Goal: Find specific page/section: Find specific page/section

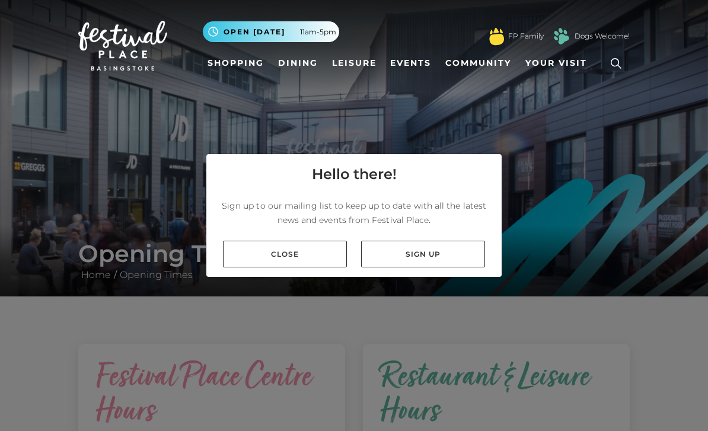
click at [304, 267] on link "Close" at bounding box center [285, 254] width 124 height 27
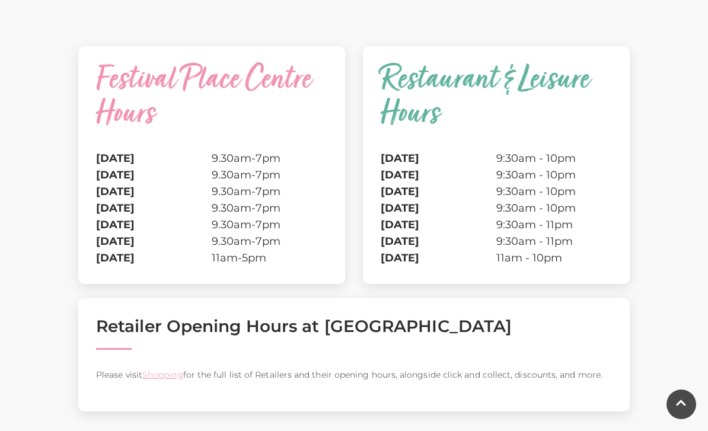
scroll to position [297, 0]
click at [161, 378] on link "Shopping" at bounding box center [162, 375] width 41 height 11
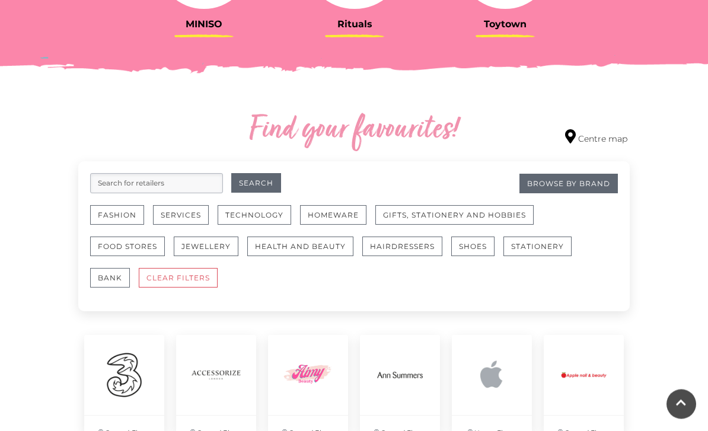
scroll to position [587, 0]
click at [271, 213] on button "Technology" at bounding box center [255, 215] width 74 height 20
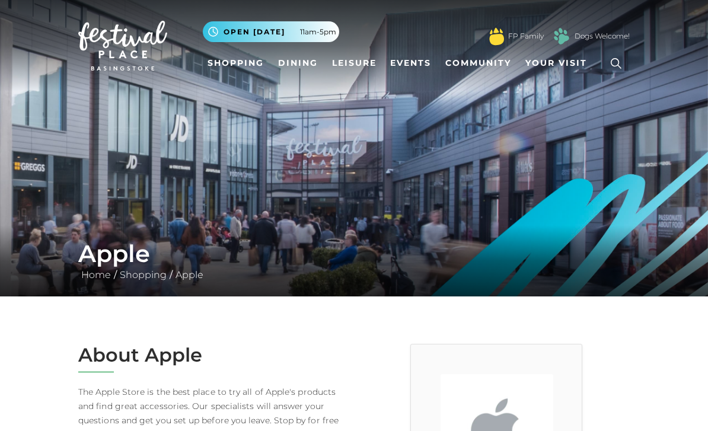
click at [244, 60] on link "Shopping" at bounding box center [236, 63] width 66 height 22
click at [253, 74] on link "Shopping" at bounding box center [236, 63] width 66 height 22
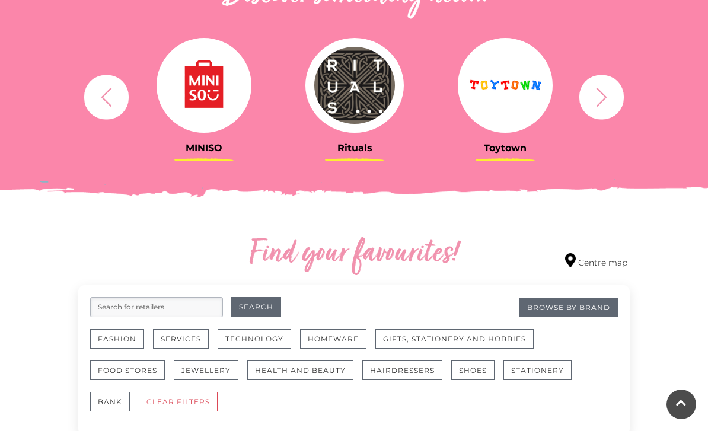
click at [188, 304] on input "search" at bounding box center [156, 307] width 133 height 20
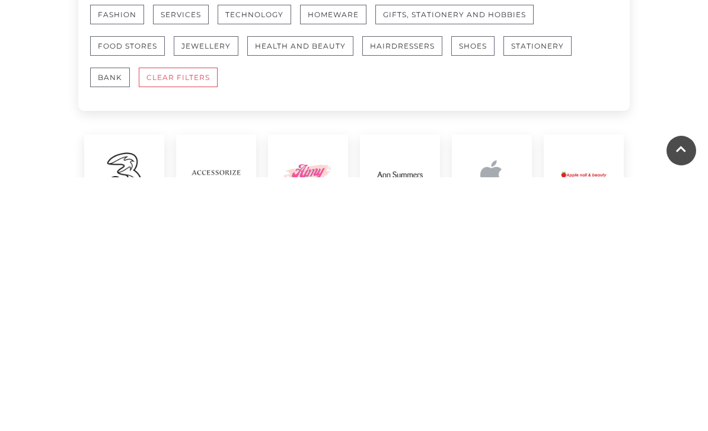
scroll to position [534, 0]
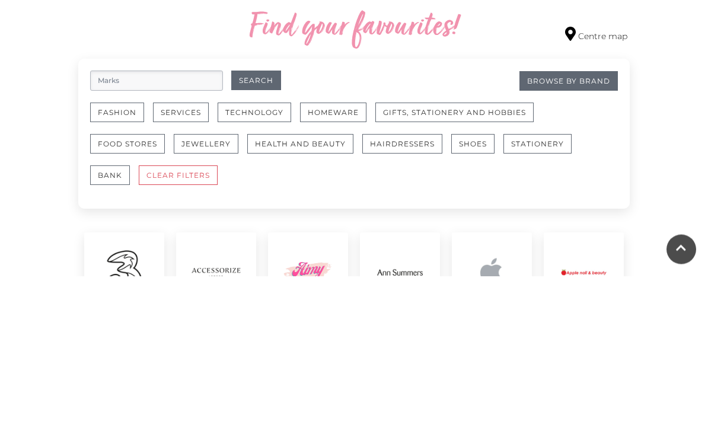
type input "Marks"
click at [255, 226] on button "Search" at bounding box center [256, 236] width 50 height 20
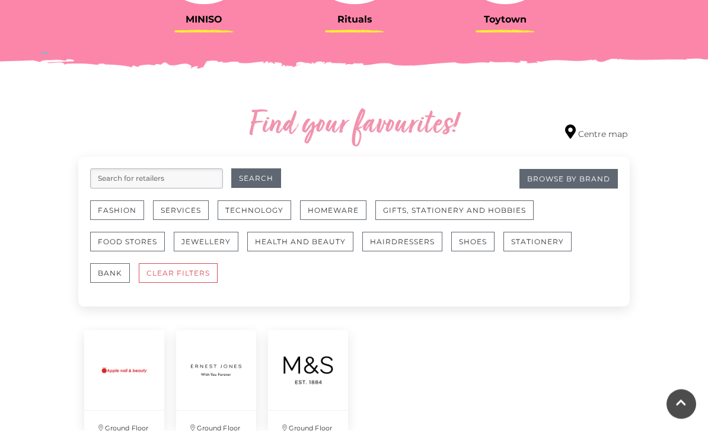
scroll to position [592, 0]
click at [315, 372] on img at bounding box center [308, 370] width 80 height 80
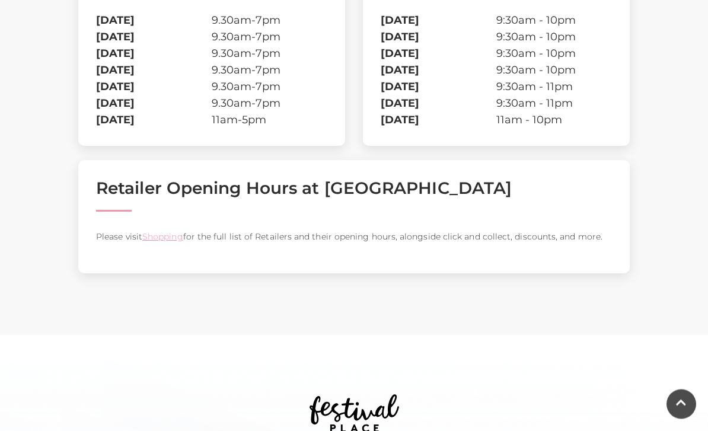
scroll to position [434, 0]
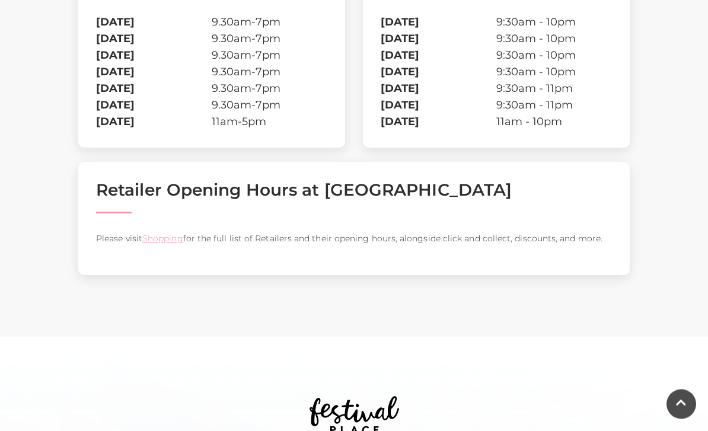
click at [171, 237] on link "Shopping" at bounding box center [162, 239] width 41 height 11
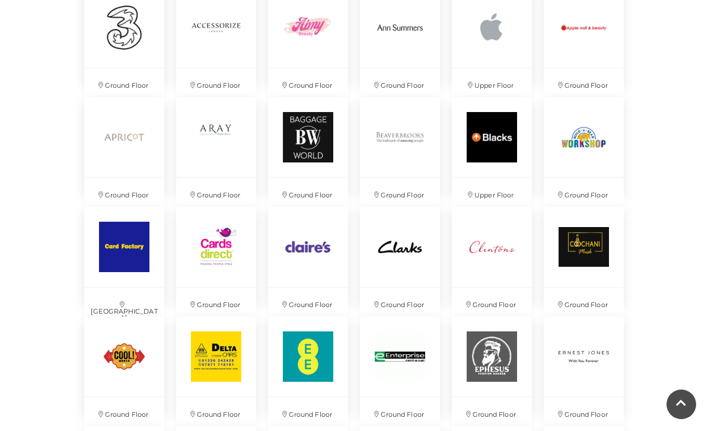
scroll to position [935, 0]
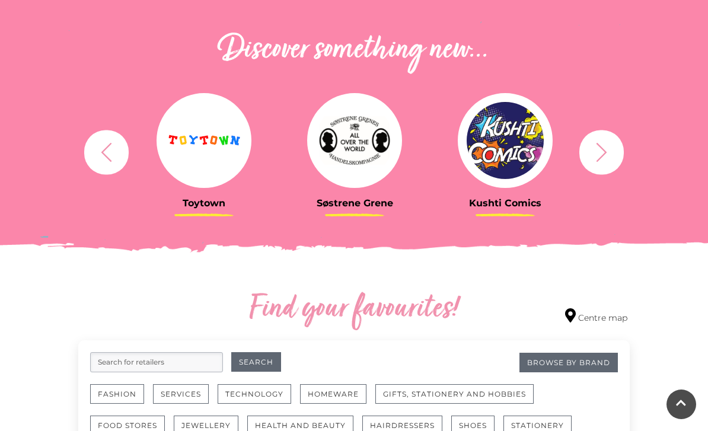
click at [179, 364] on input "search" at bounding box center [156, 362] width 133 height 20
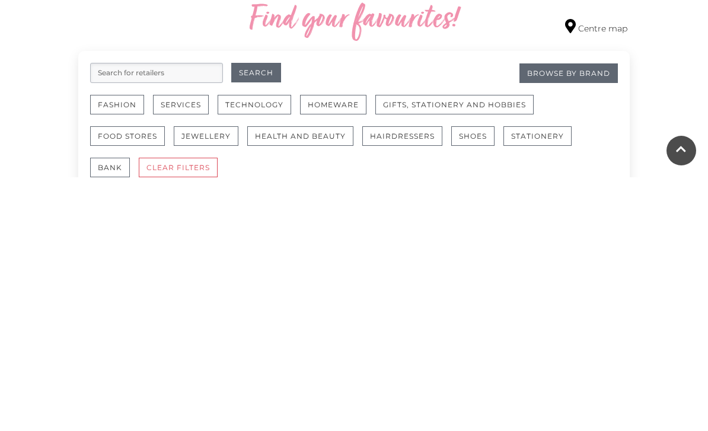
scroll to position [444, 0]
click at [468, 380] on button "Shoes" at bounding box center [472, 390] width 43 height 20
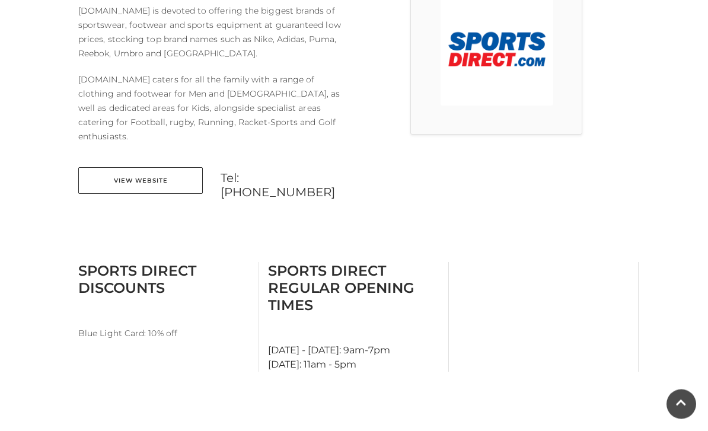
scroll to position [381, 0]
